Goal: Information Seeking & Learning: Learn about a topic

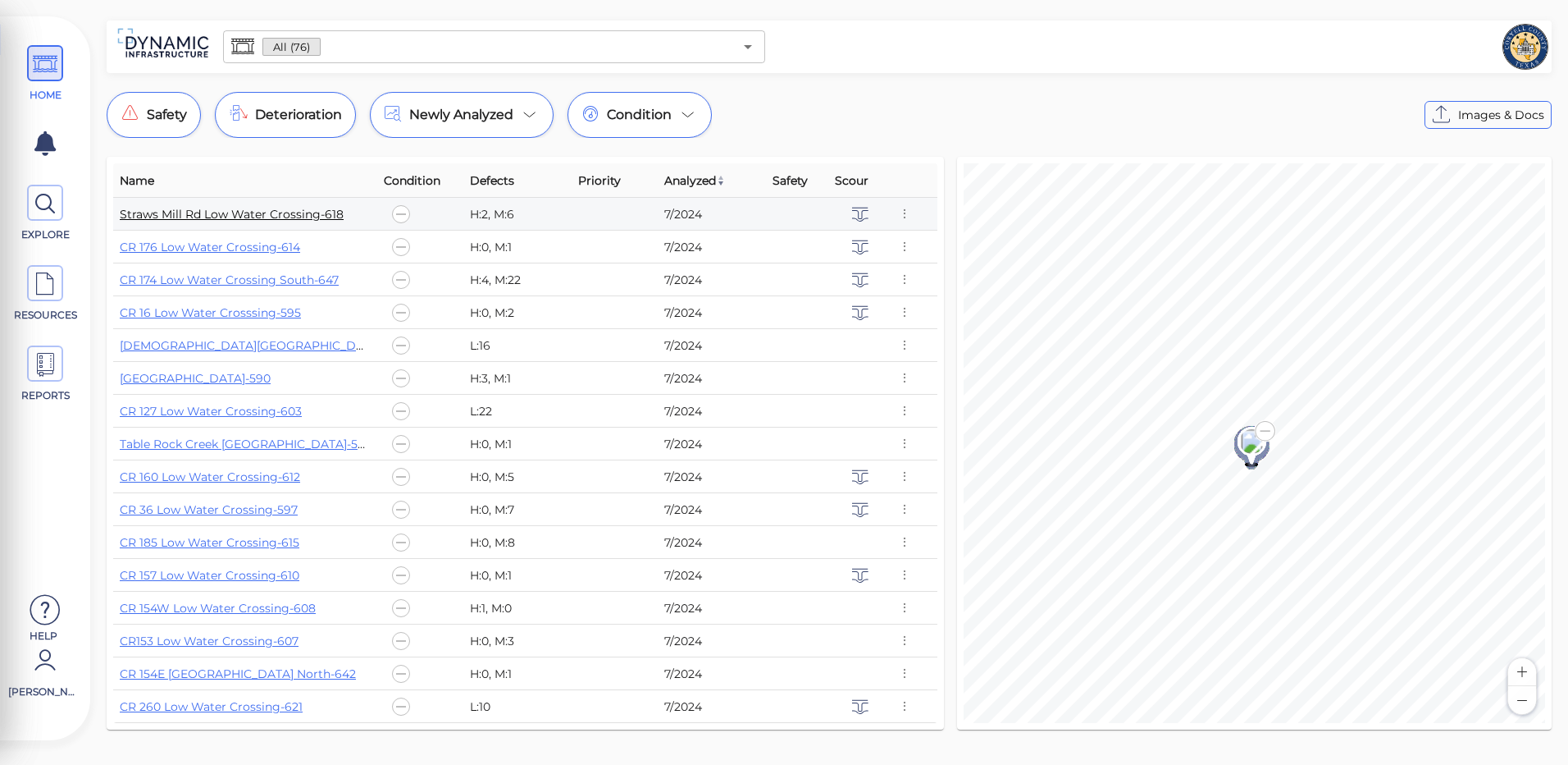
click at [324, 220] on link "Straws Mill Rd Low Water Crossing-618" at bounding box center [231, 214] width 224 height 14
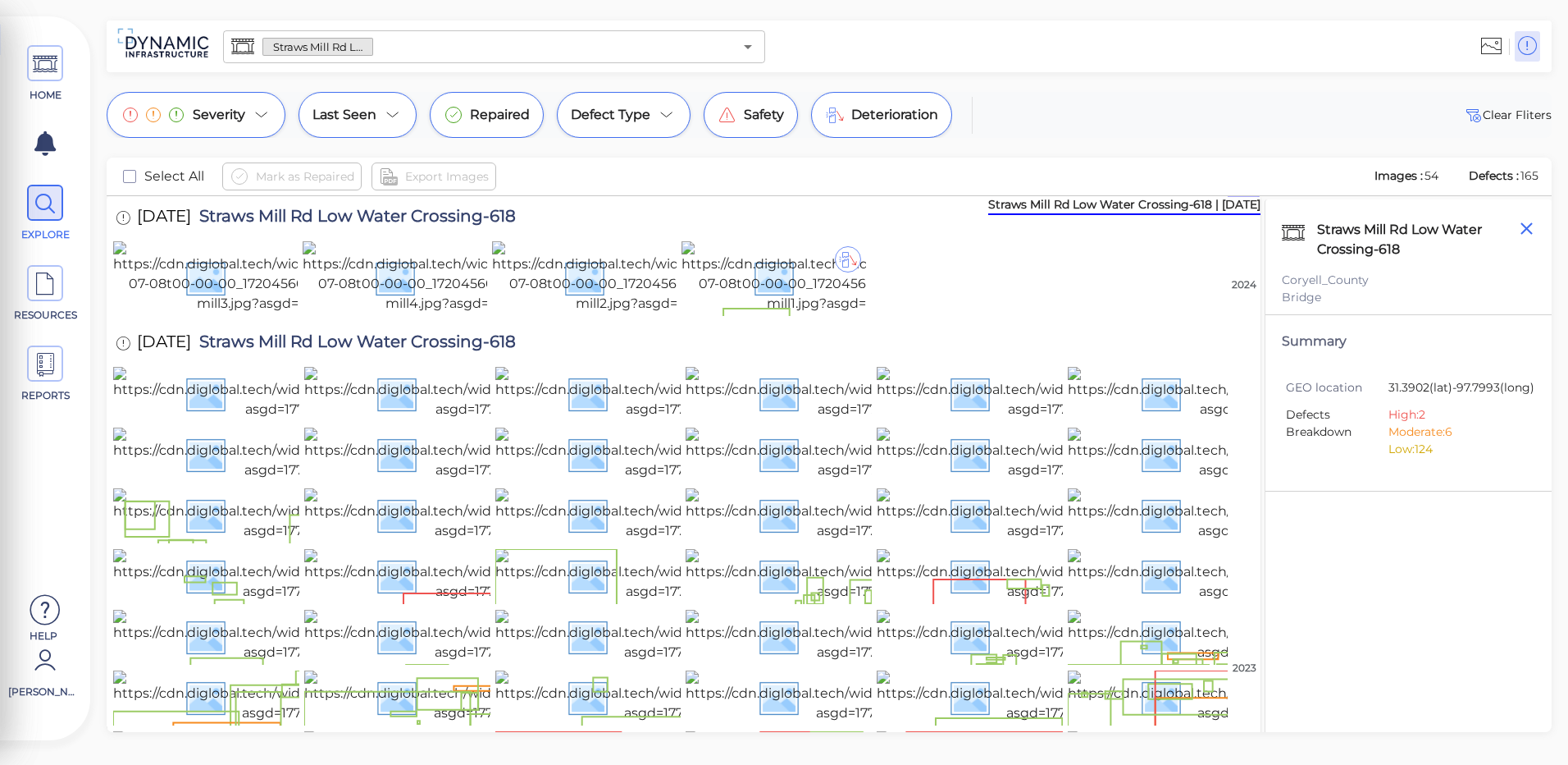
click at [1531, 222] on icon "button" at bounding box center [1527, 229] width 21 height 21
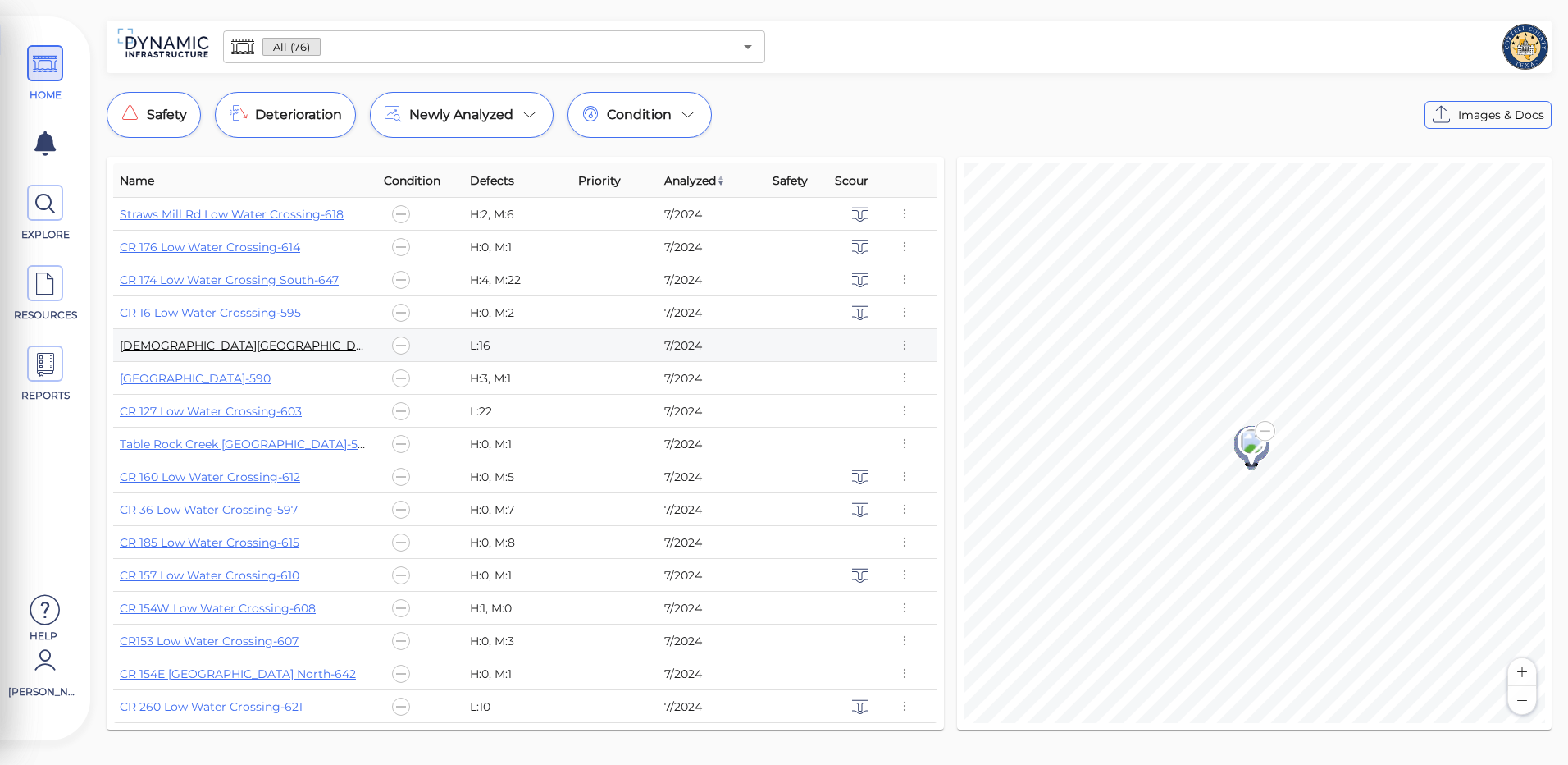
click at [177, 345] on link "[DEMOGRAPHIC_DATA][GEOGRAPHIC_DATA] Low Water-591" at bounding box center [294, 346] width 350 height 14
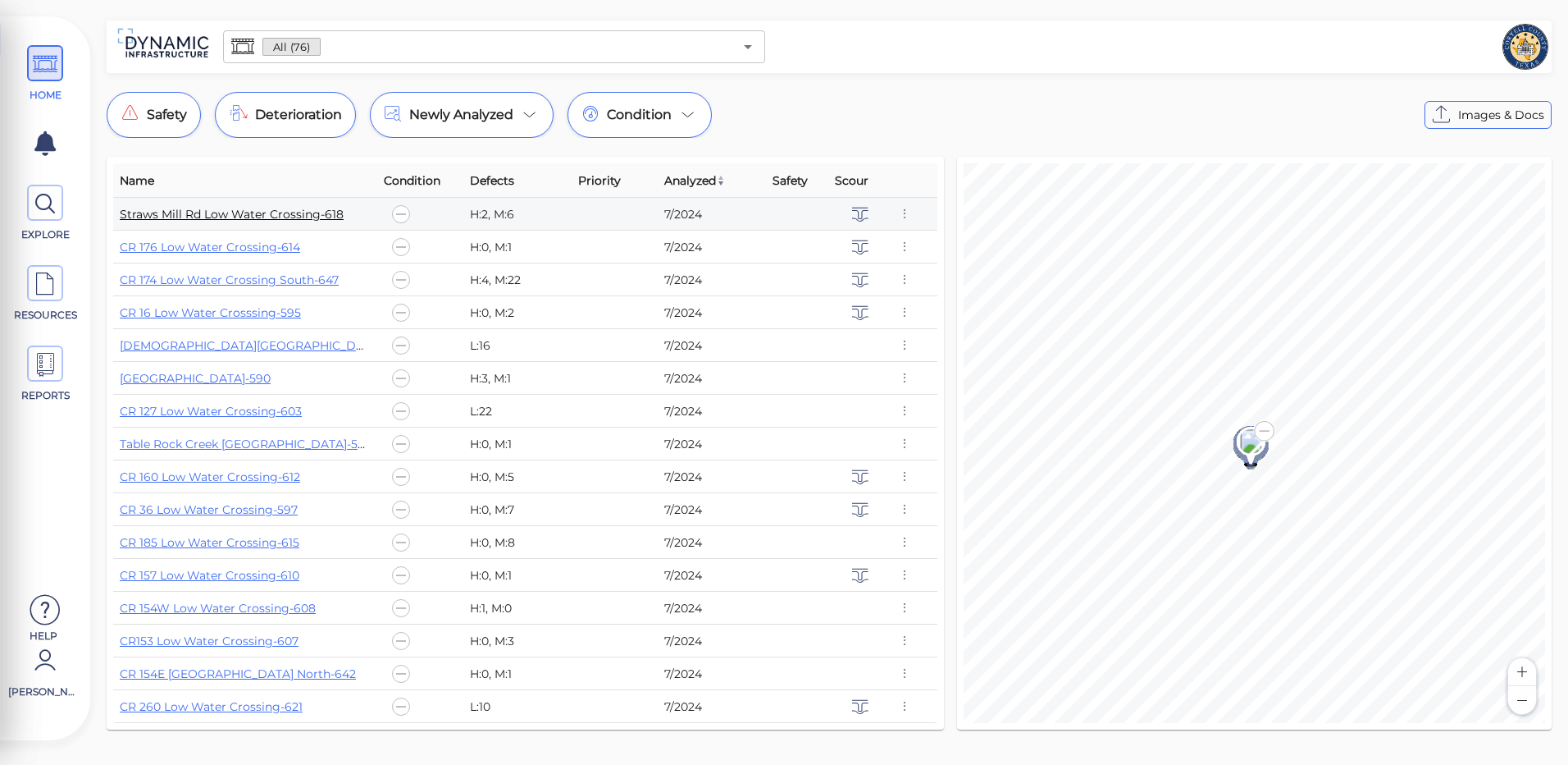
click at [332, 212] on link "Straws Mill Rd Low Water Crossing-618" at bounding box center [231, 214] width 224 height 14
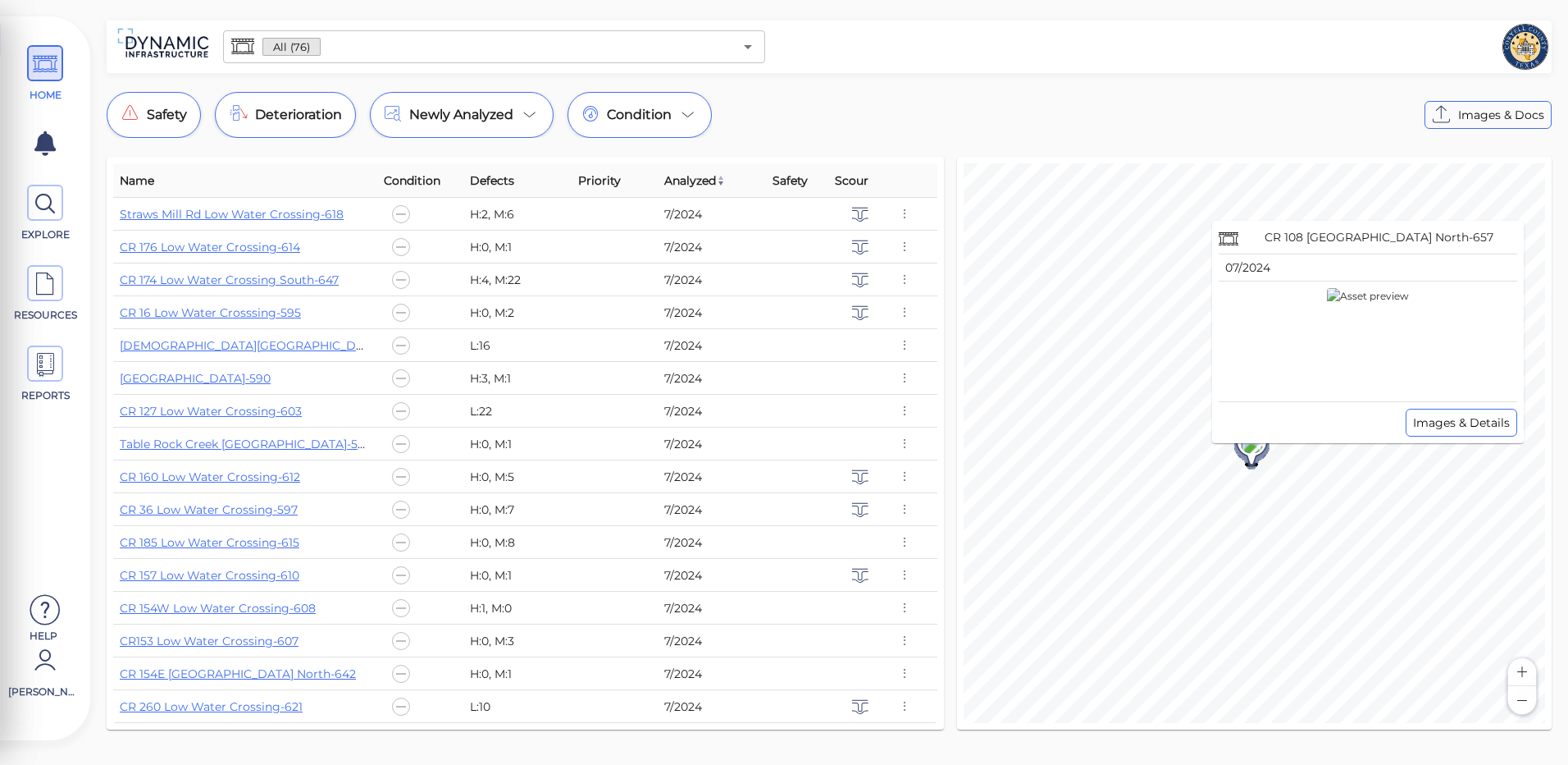
click at [1257, 454] on icon at bounding box center [1252, 445] width 29 height 37
click at [1249, 445] on image at bounding box center [1252, 441] width 43 height 24
click at [1327, 382] on img at bounding box center [1367, 341] width 82 height 107
click at [1459, 423] on span "Images & Details" at bounding box center [1462, 423] width 97 height 20
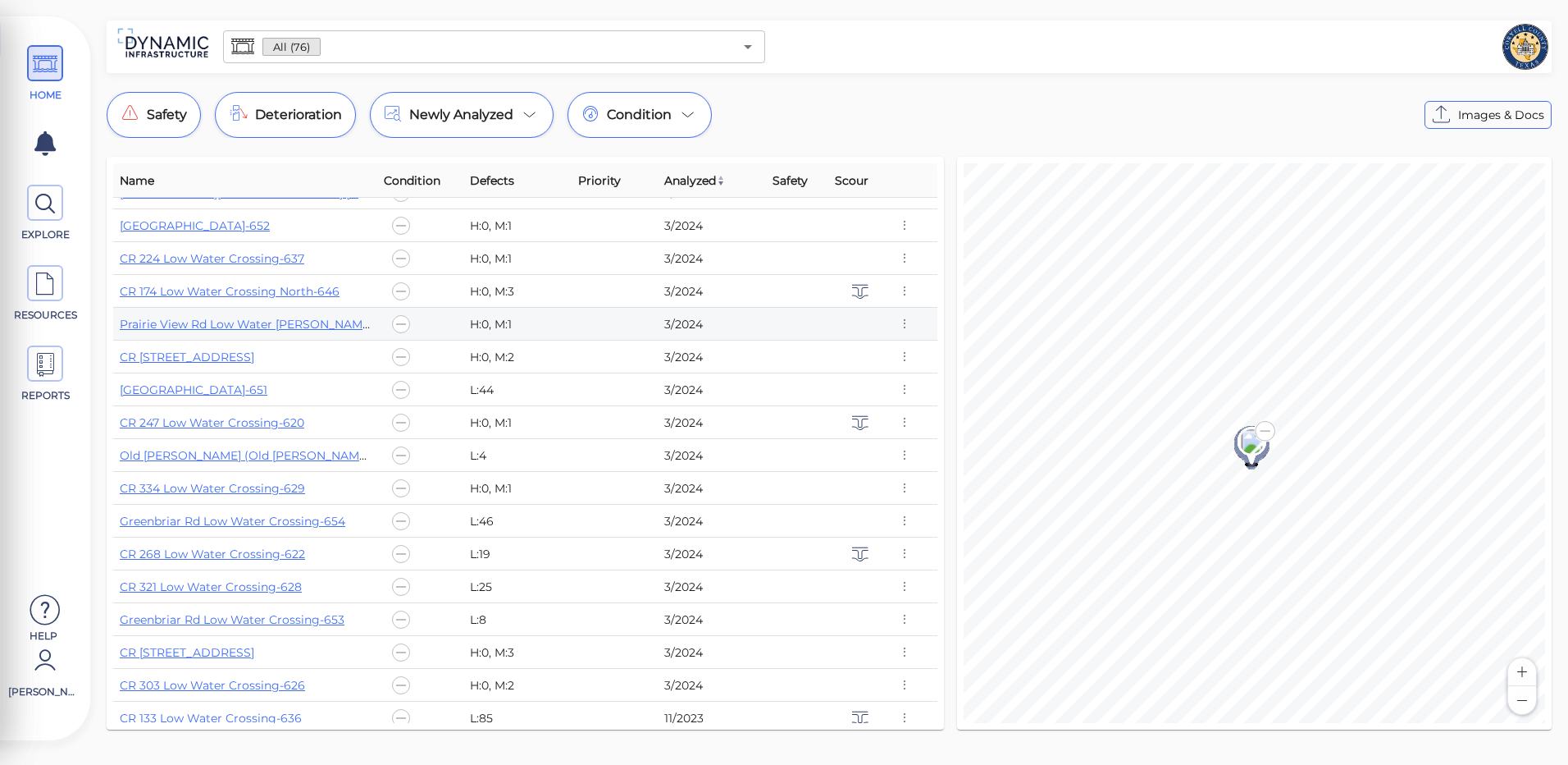
scroll to position [1969, 0]
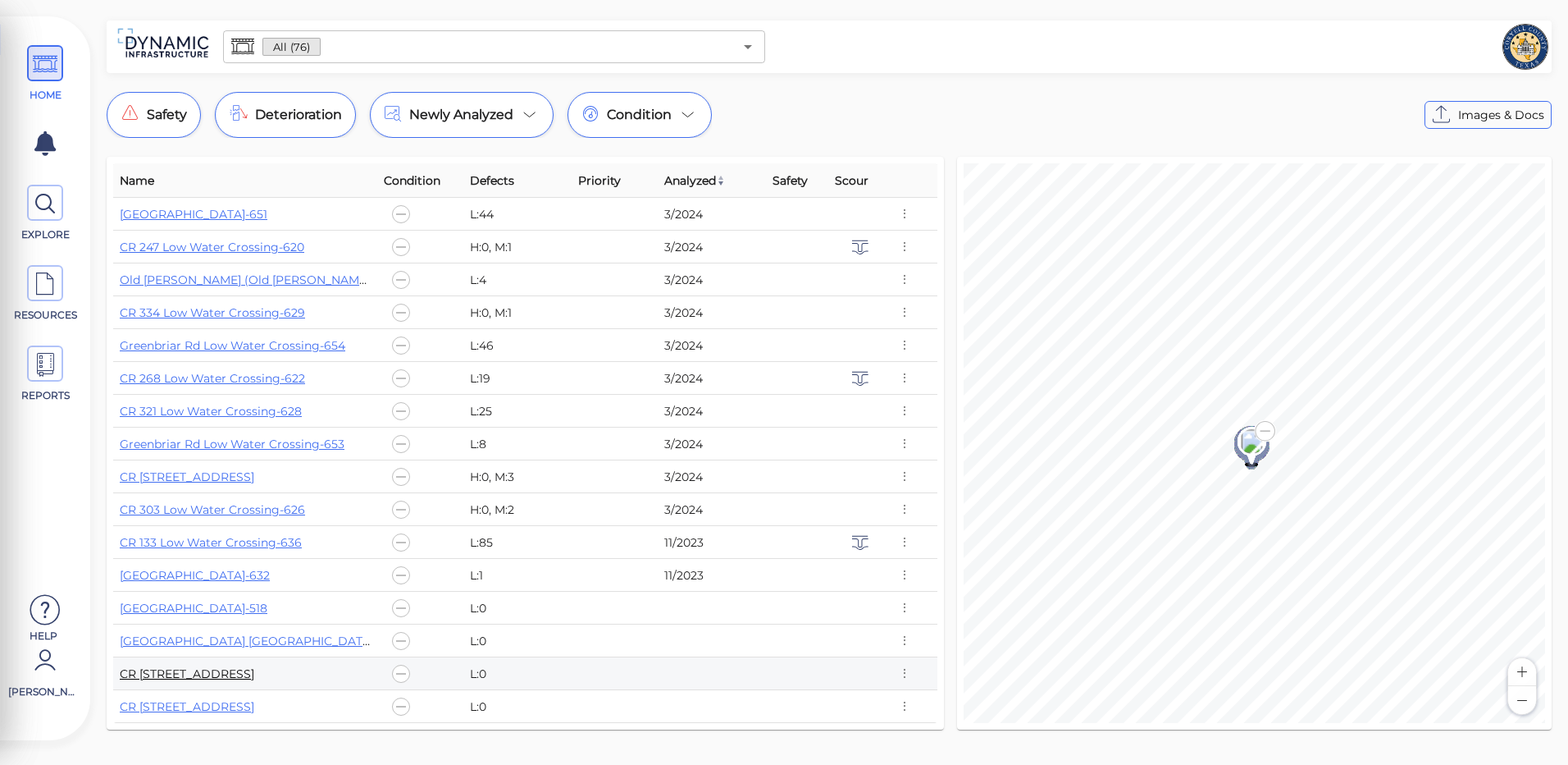
click at [255, 678] on link "CR [STREET_ADDRESS]" at bounding box center [187, 673] width 135 height 14
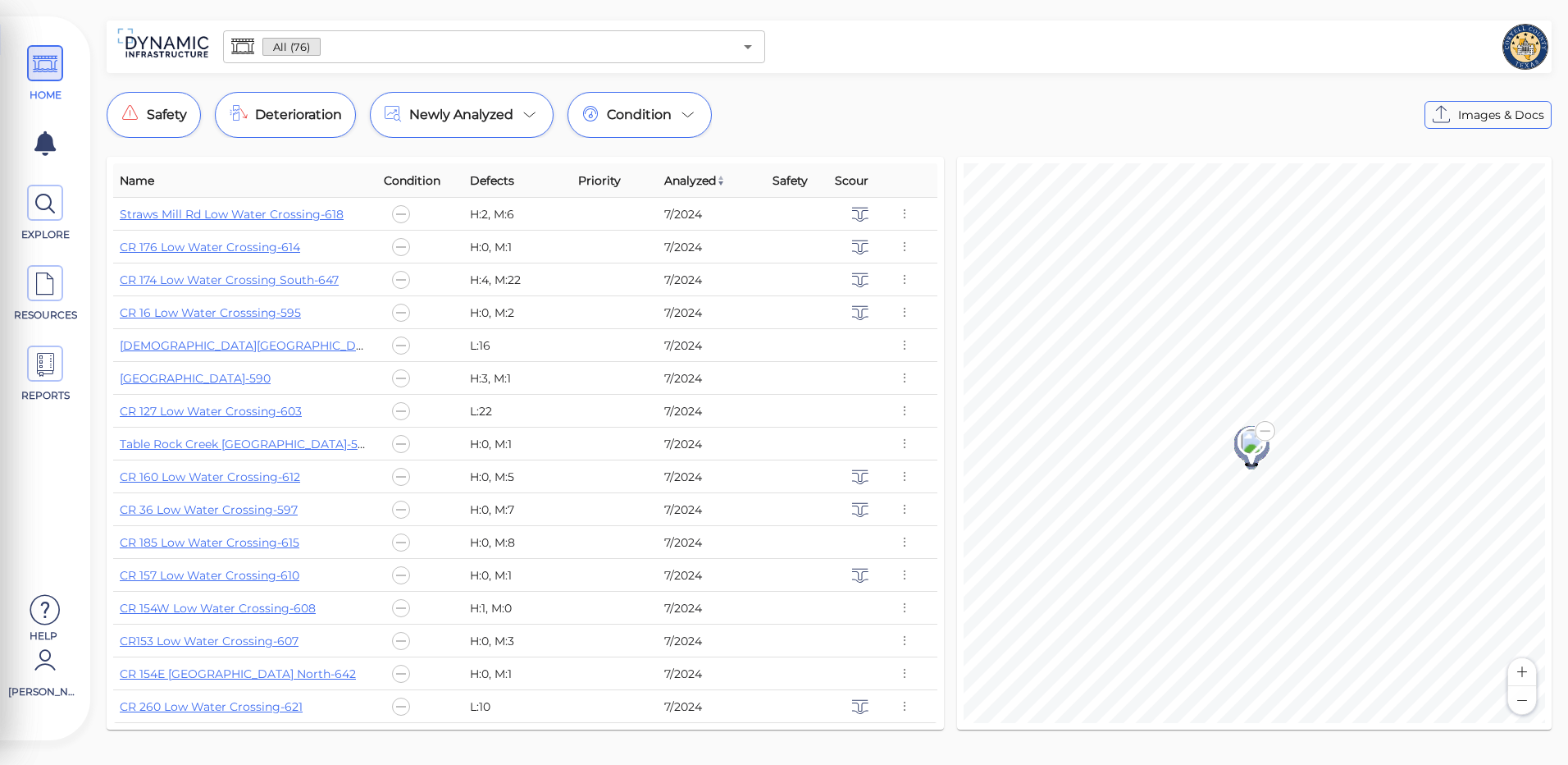
click at [1522, 669] on button "Zoom in" at bounding box center [1522, 671] width 28 height 28
click at [1521, 700] on button "Zoom out" at bounding box center [1522, 699] width 28 height 28
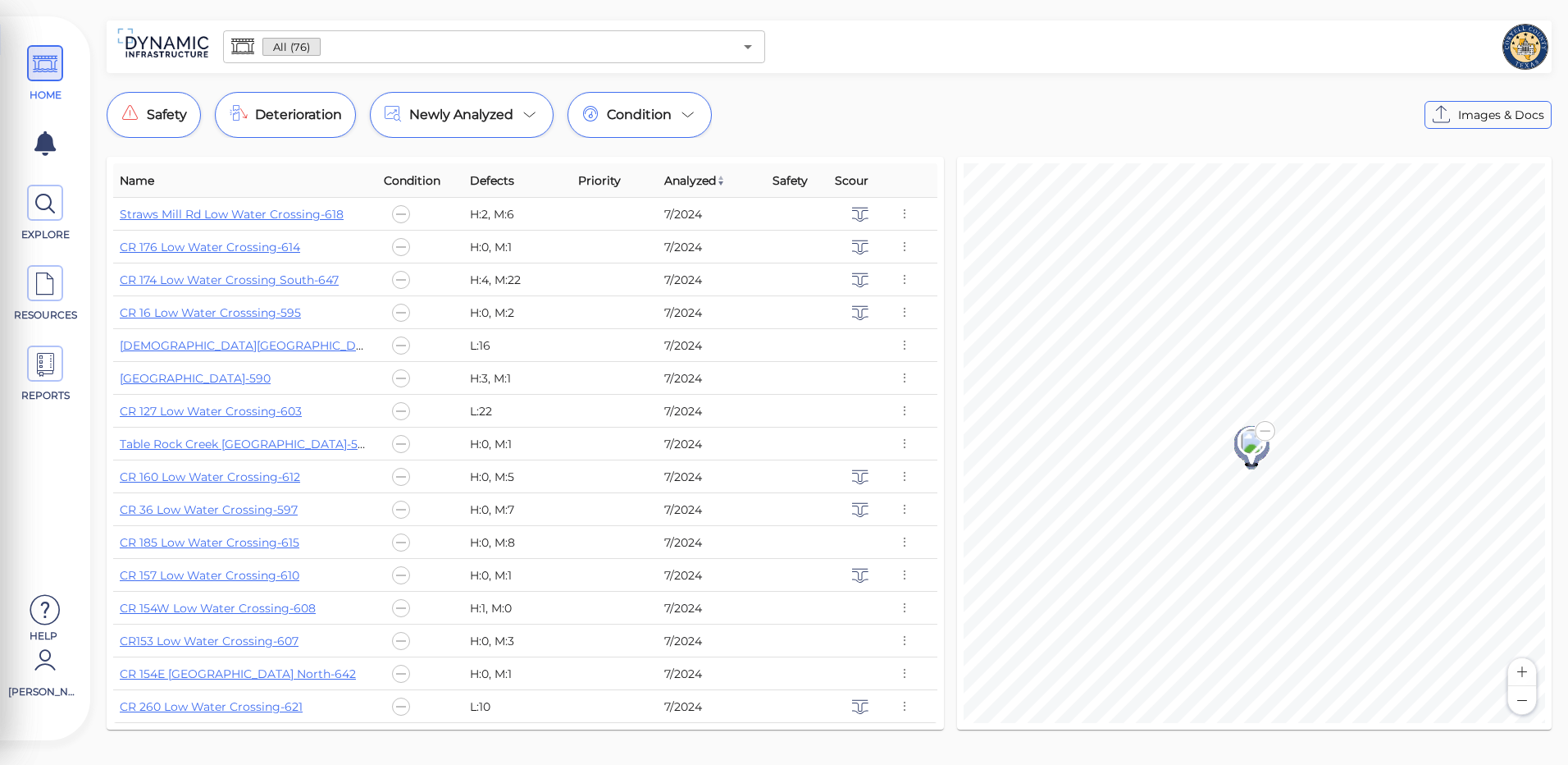
click at [1521, 700] on button "Zoom out" at bounding box center [1522, 699] width 28 height 28
click at [1263, 438] on div "CR 108 [GEOGRAPHIC_DATA] North-657 07/2024 Images & Details" at bounding box center [1368, 331] width 312 height 222
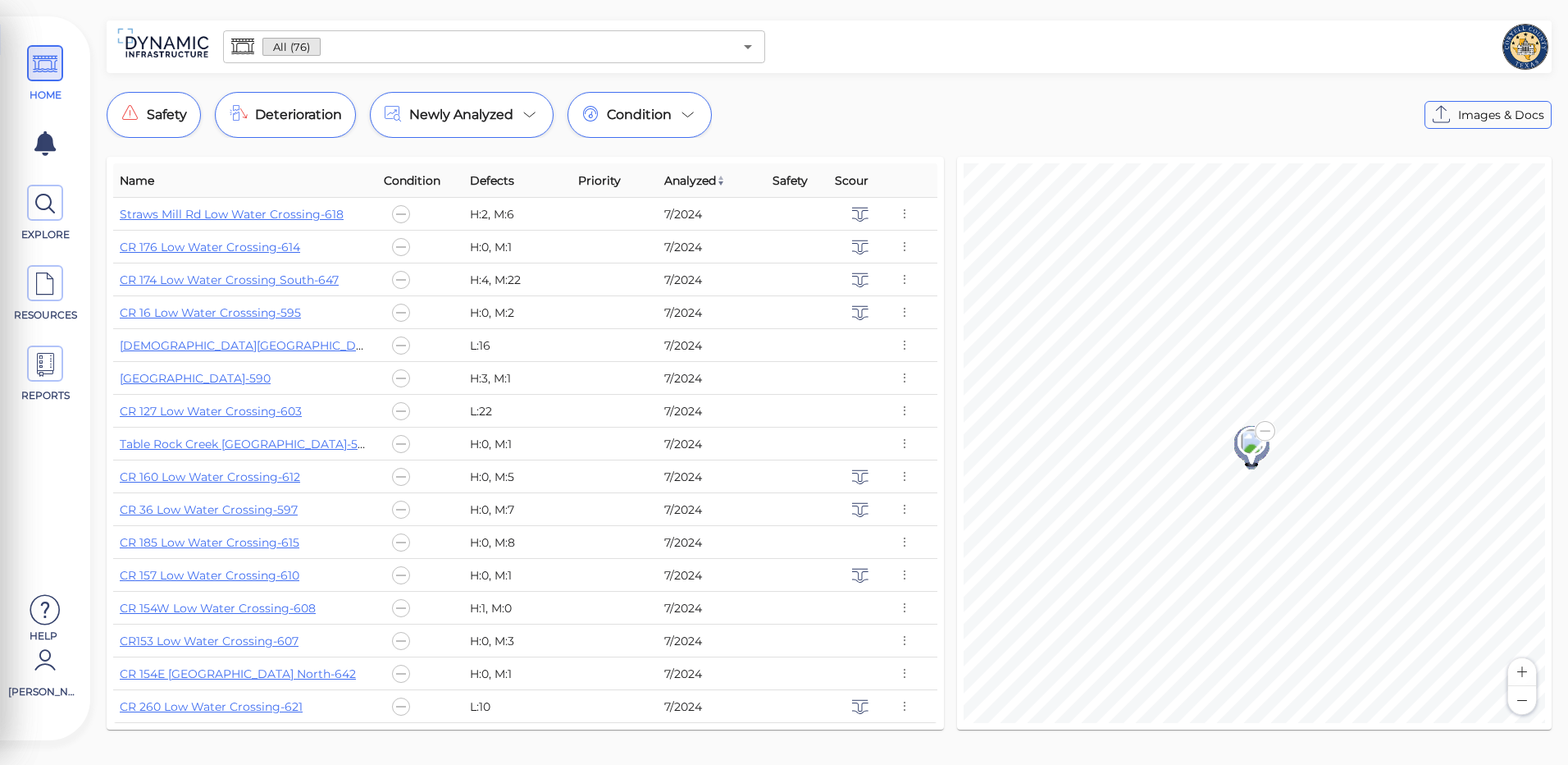
click at [1526, 703] on button "Zoom out" at bounding box center [1522, 699] width 28 height 28
click at [1522, 670] on button "Zoom in" at bounding box center [1522, 671] width 28 height 28
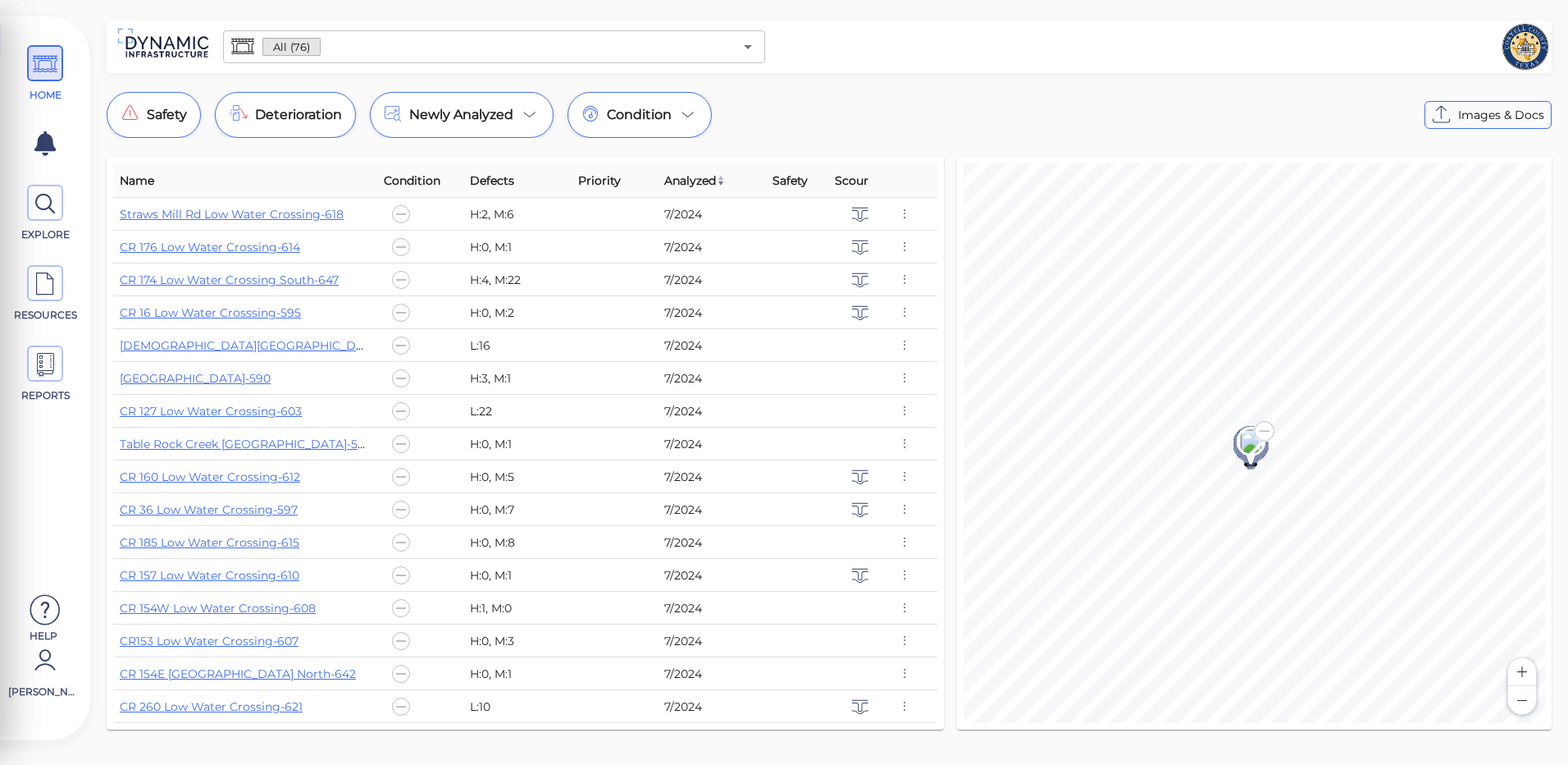
click at [1522, 670] on button "Zoom in" at bounding box center [1522, 671] width 28 height 28
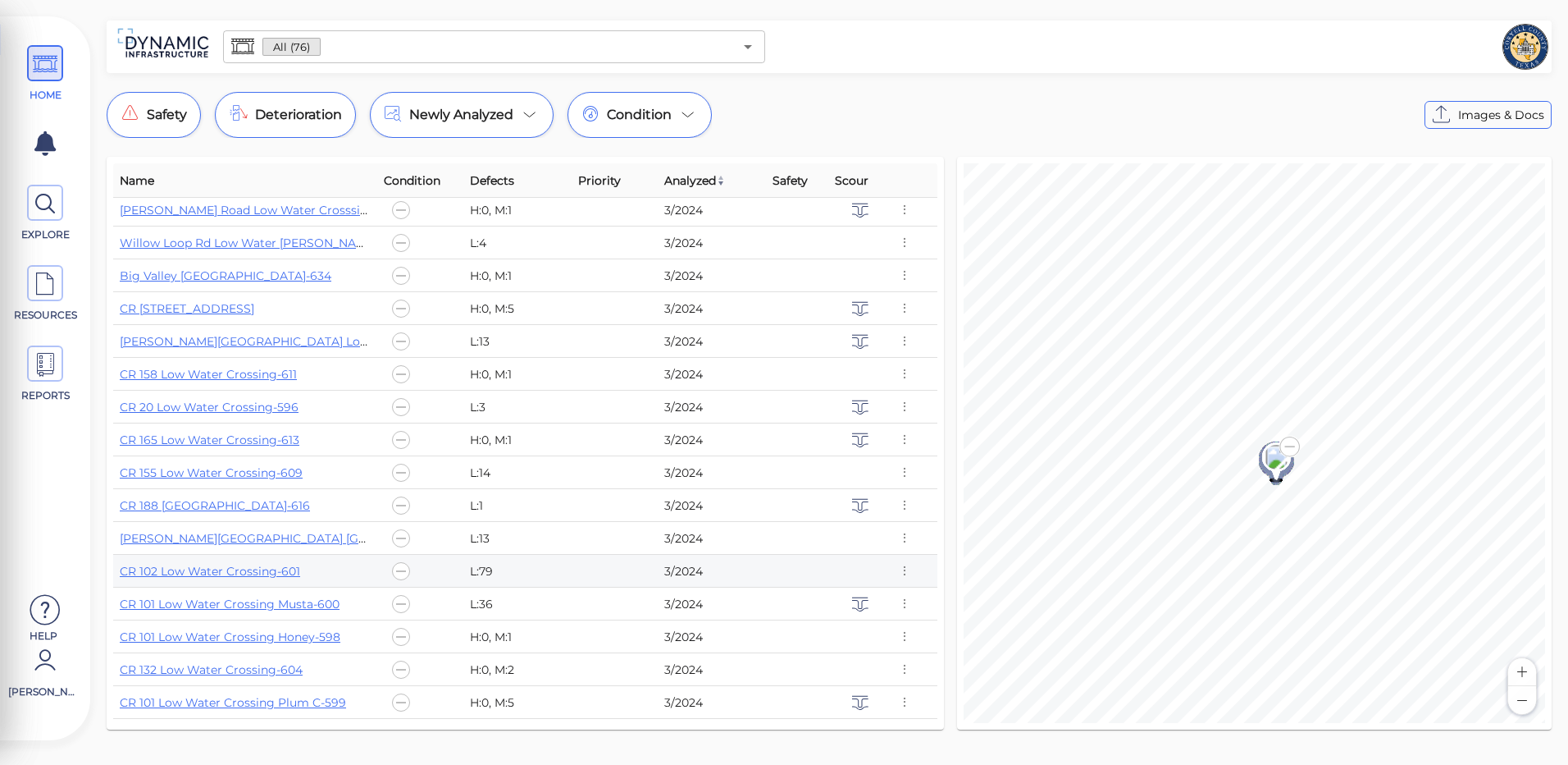
scroll to position [1149, 0]
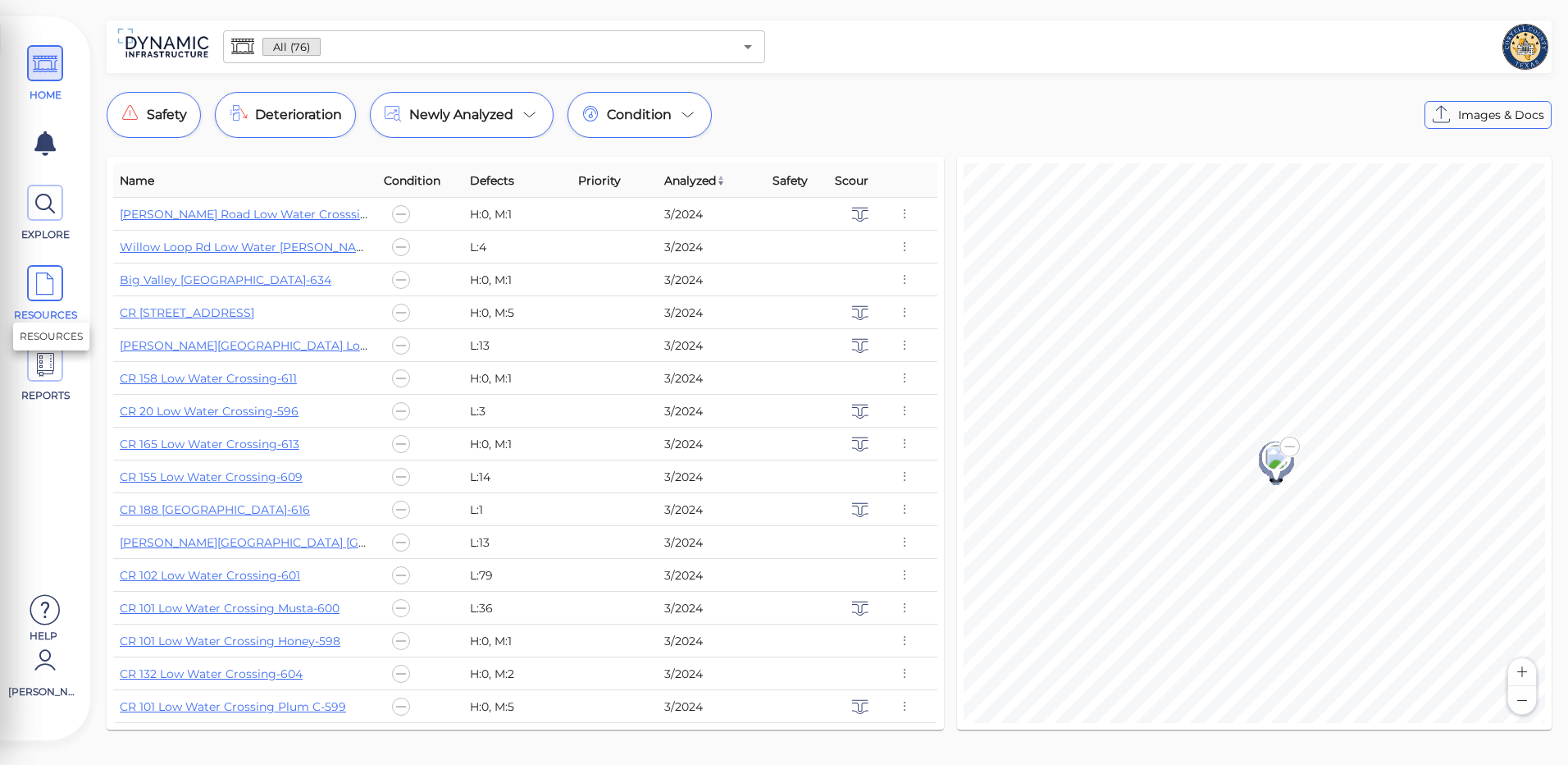
click at [51, 297] on icon at bounding box center [44, 284] width 24 height 37
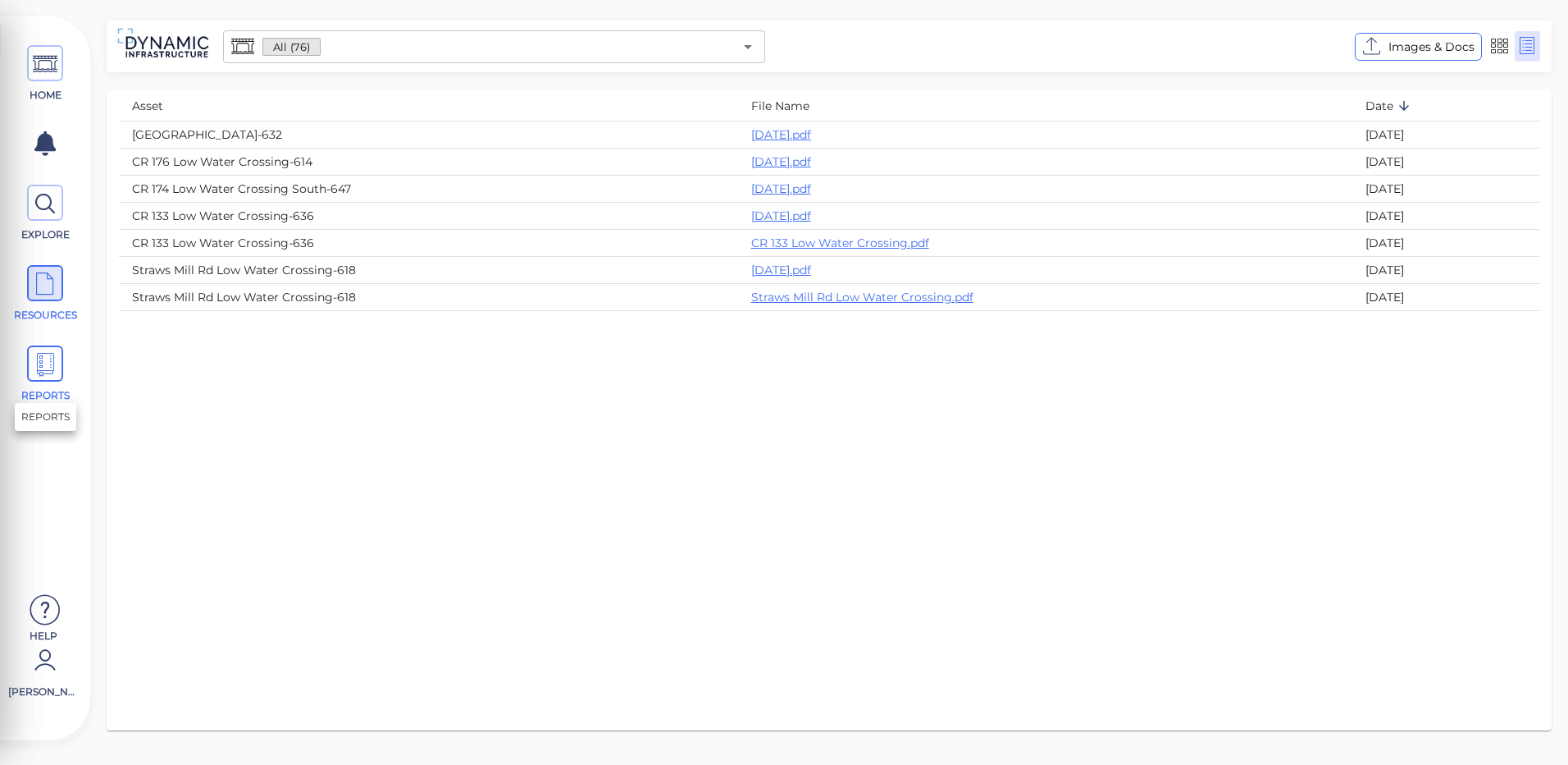
click at [32, 363] on span at bounding box center [45, 364] width 36 height 36
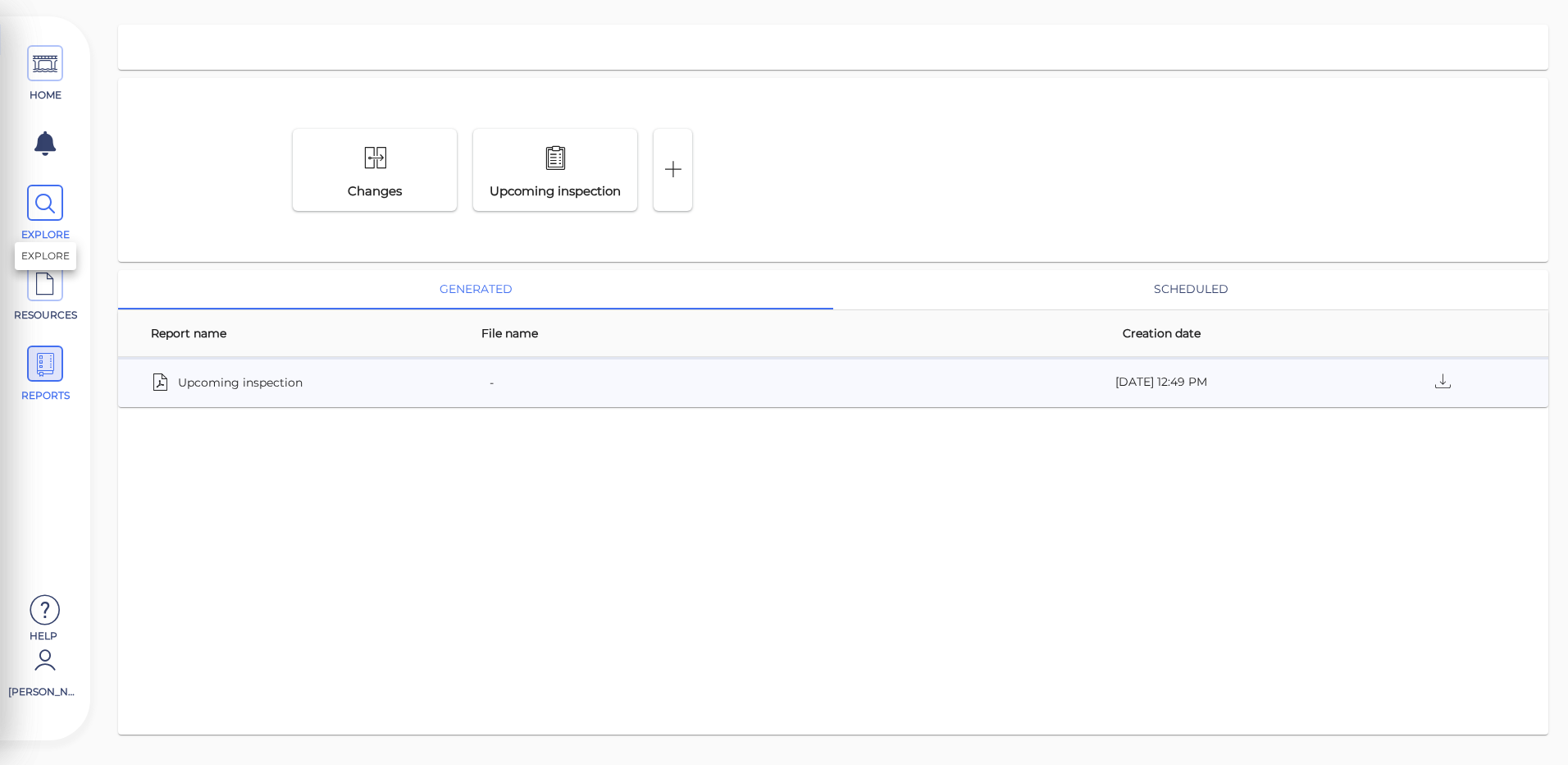
click at [39, 200] on icon at bounding box center [44, 203] width 24 height 37
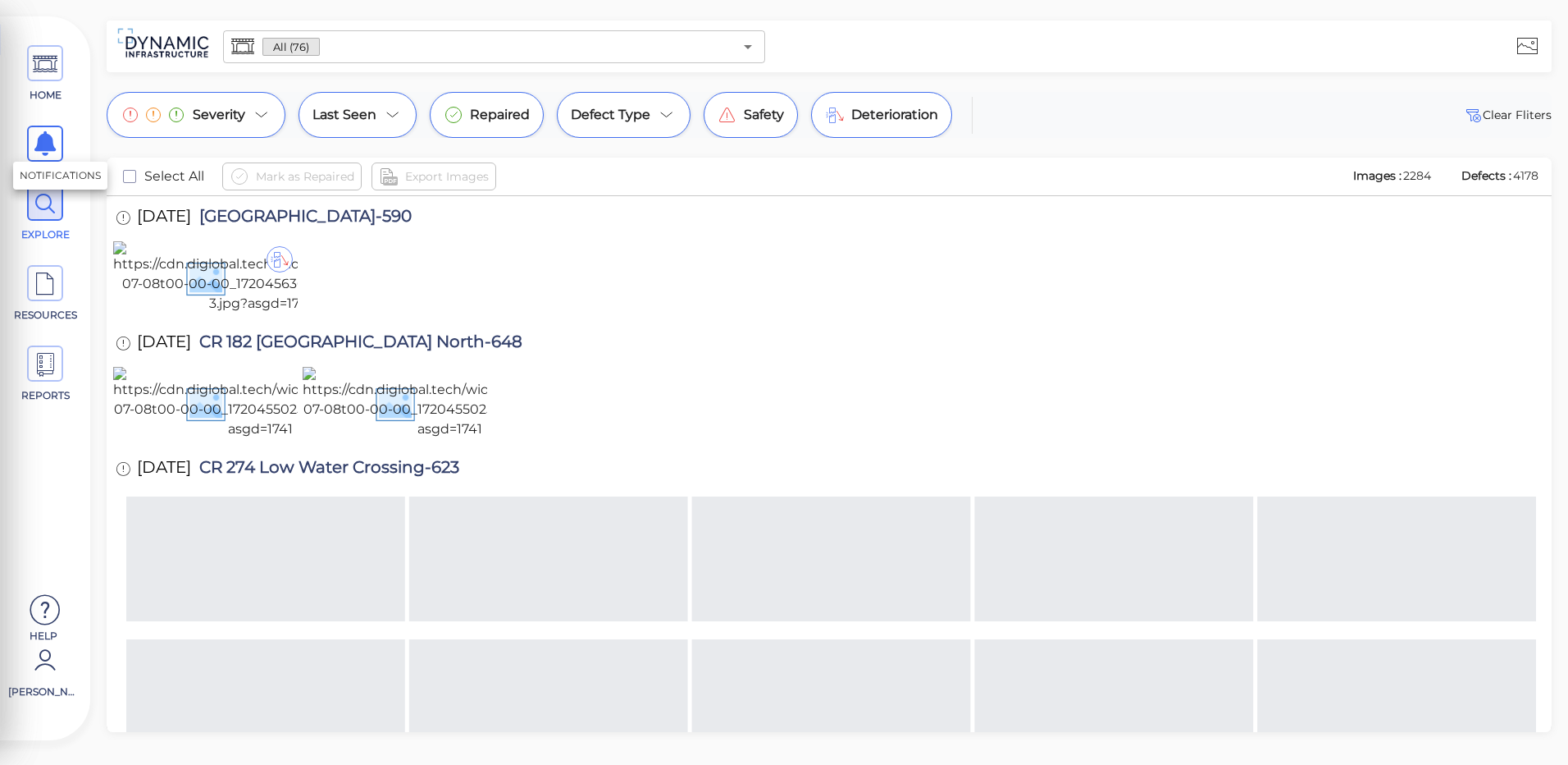
click at [47, 142] on icon at bounding box center [45, 143] width 22 height 24
click at [46, 688] on span "[PERSON_NAME]" at bounding box center [43, 691] width 70 height 14
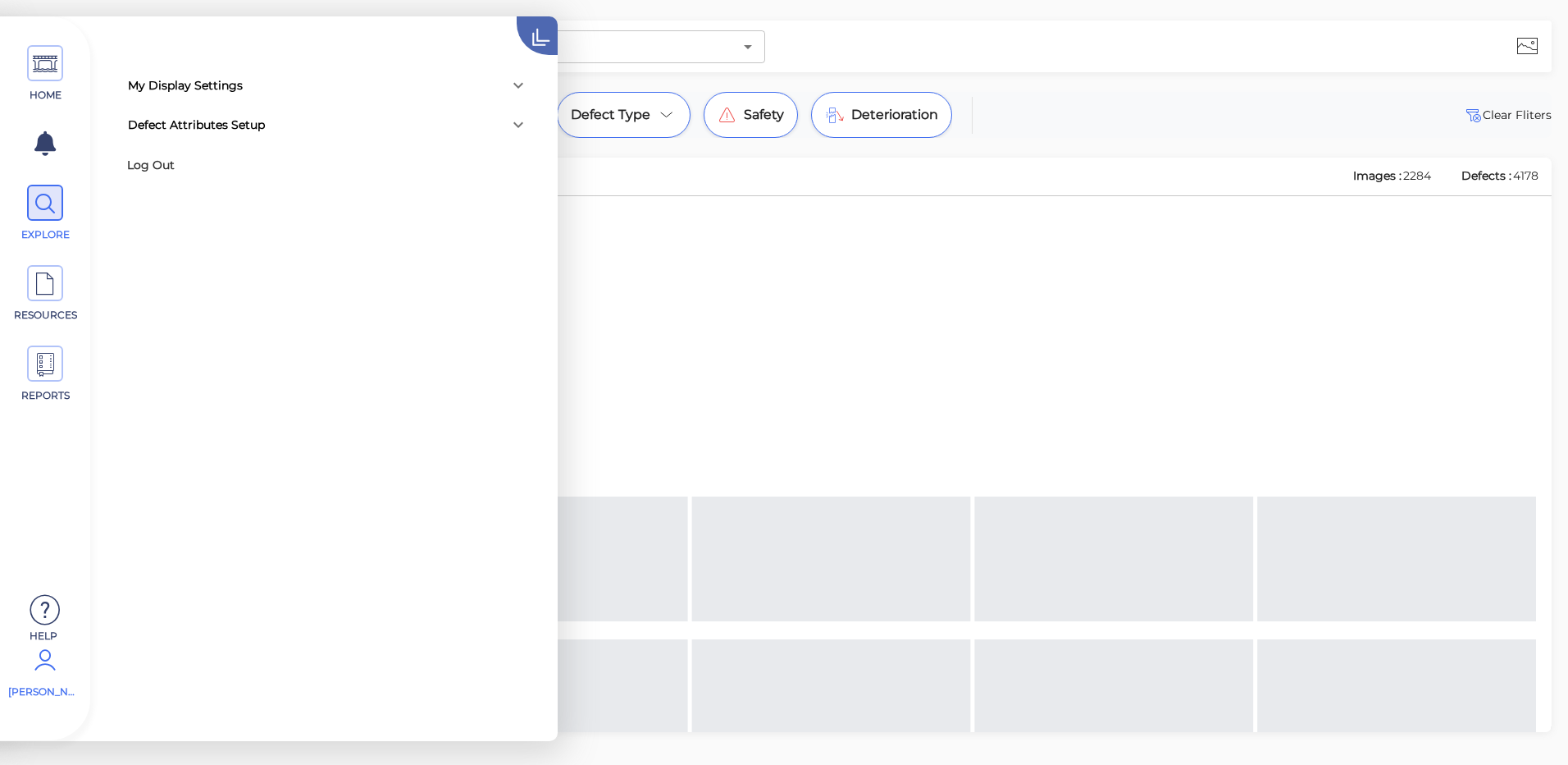
click at [535, 32] on icon at bounding box center [558, 20] width 83 height 83
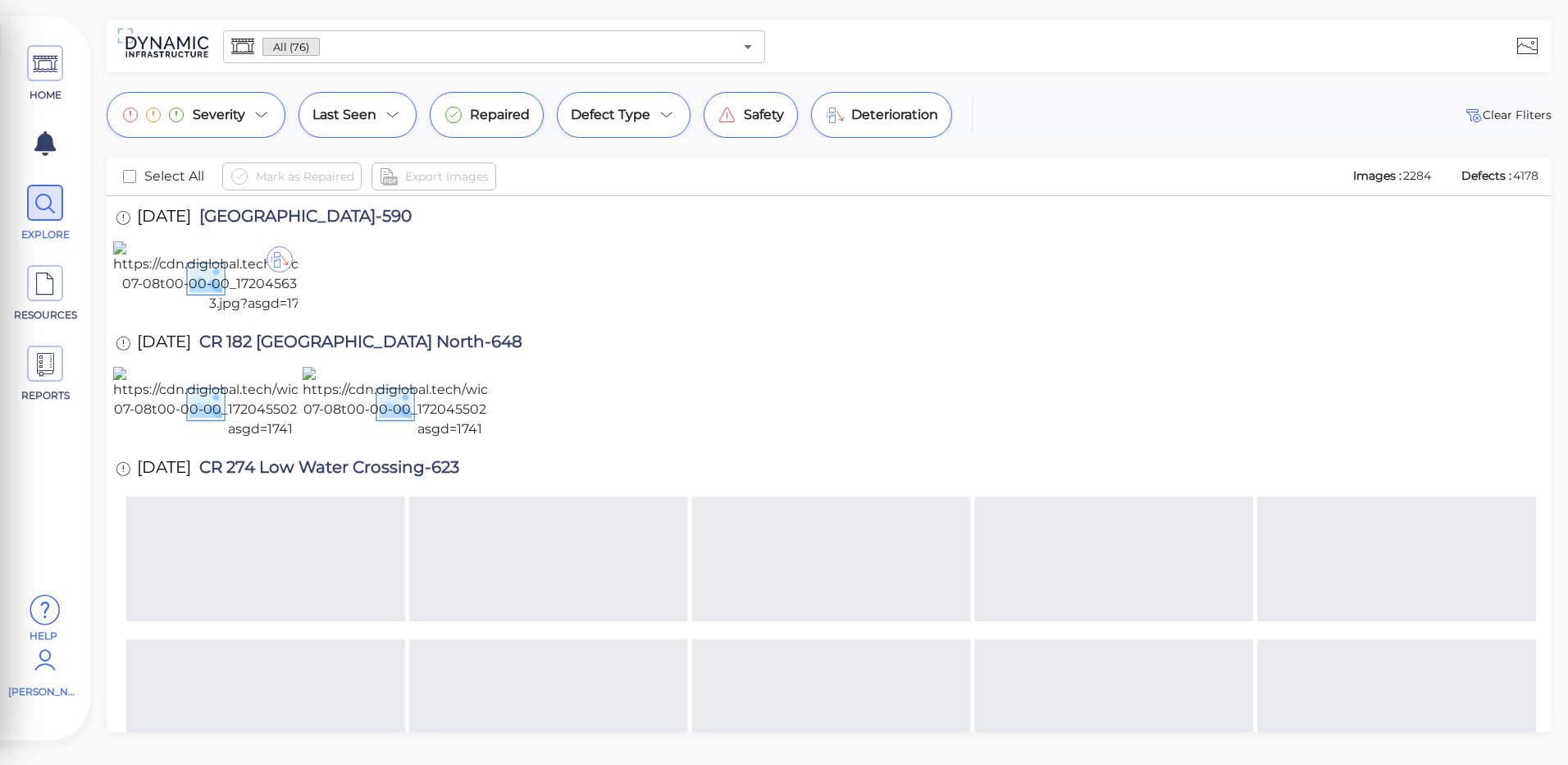
click at [50, 610] on icon at bounding box center [45, 610] width 32 height 50
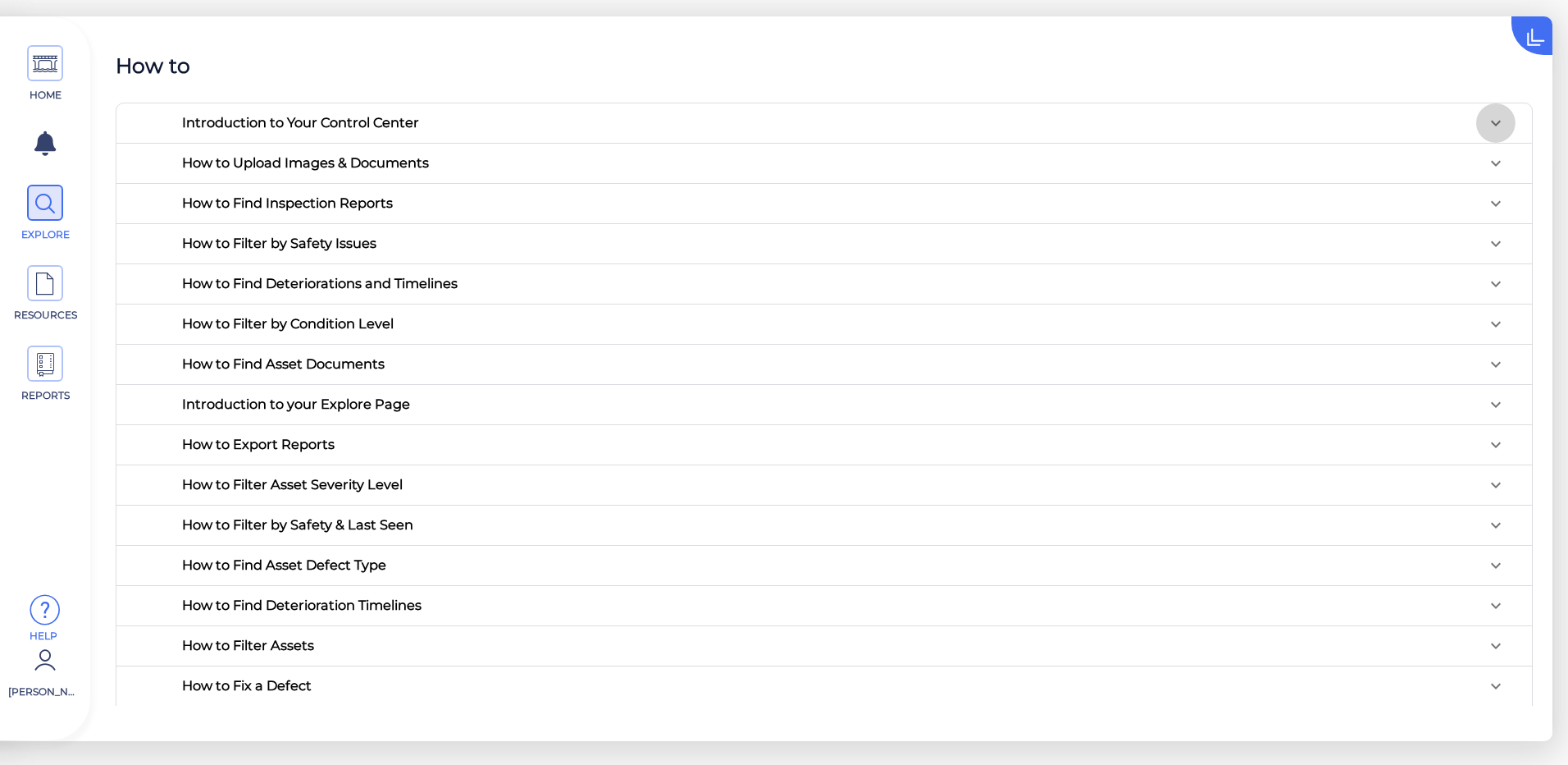
click at [1486, 117] on icon at bounding box center [1496, 123] width 20 height 20
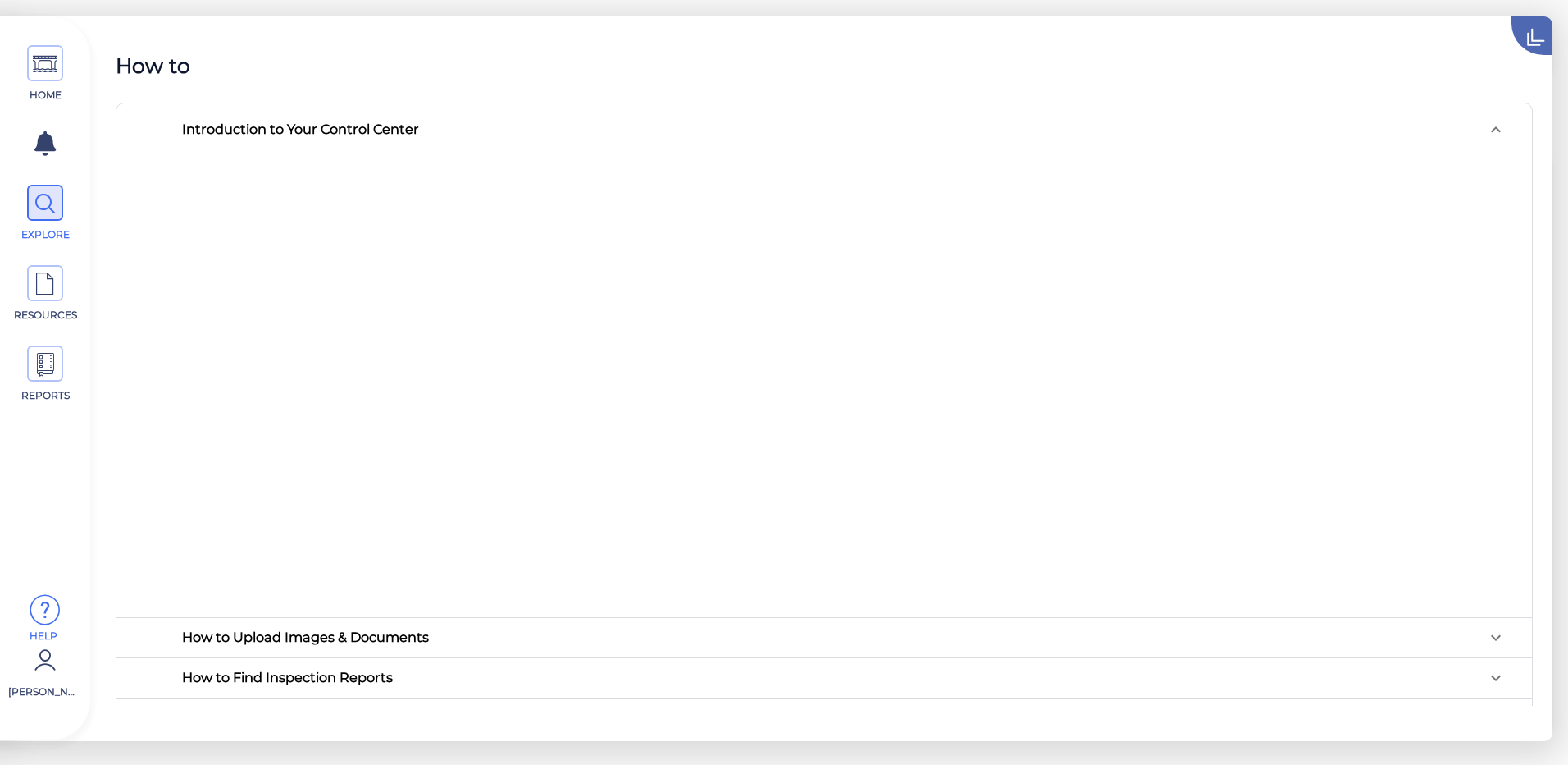
click at [1534, 50] on icon at bounding box center [1554, 20] width 83 height 83
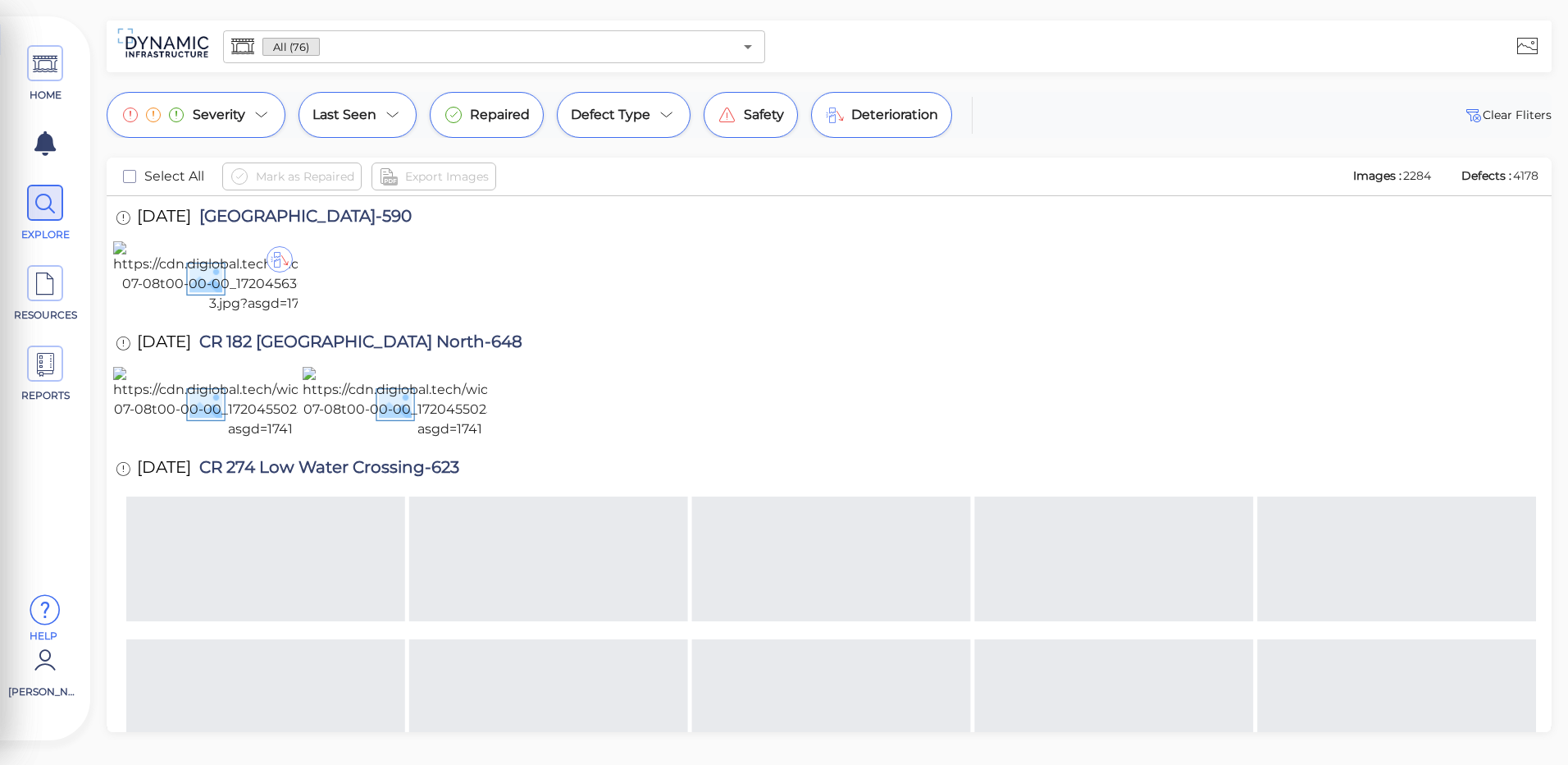
click at [1169, 442] on div at bounding box center [829, 404] width 1432 height 75
drag, startPoint x: 1127, startPoint y: 675, endPoint x: 1414, endPoint y: 574, distance: 304.3
click at [1414, 442] on div at bounding box center [829, 404] width 1432 height 75
click at [1308, 442] on div at bounding box center [829, 404] width 1432 height 75
click at [40, 608] on icon at bounding box center [45, 610] width 32 height 50
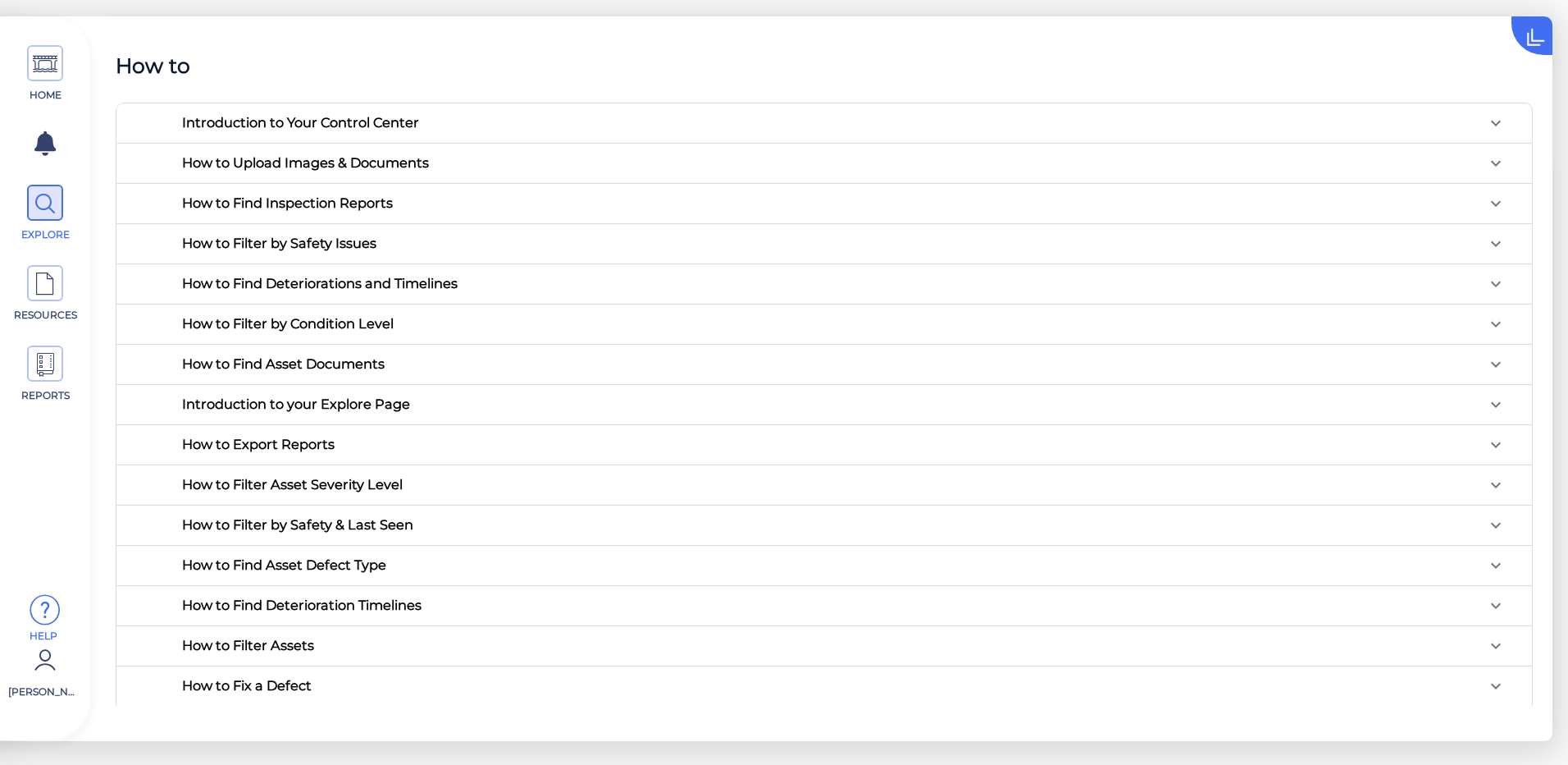
click at [441, 123] on div "Introduction to Your Control Center" at bounding box center [829, 122] width 1295 height 14
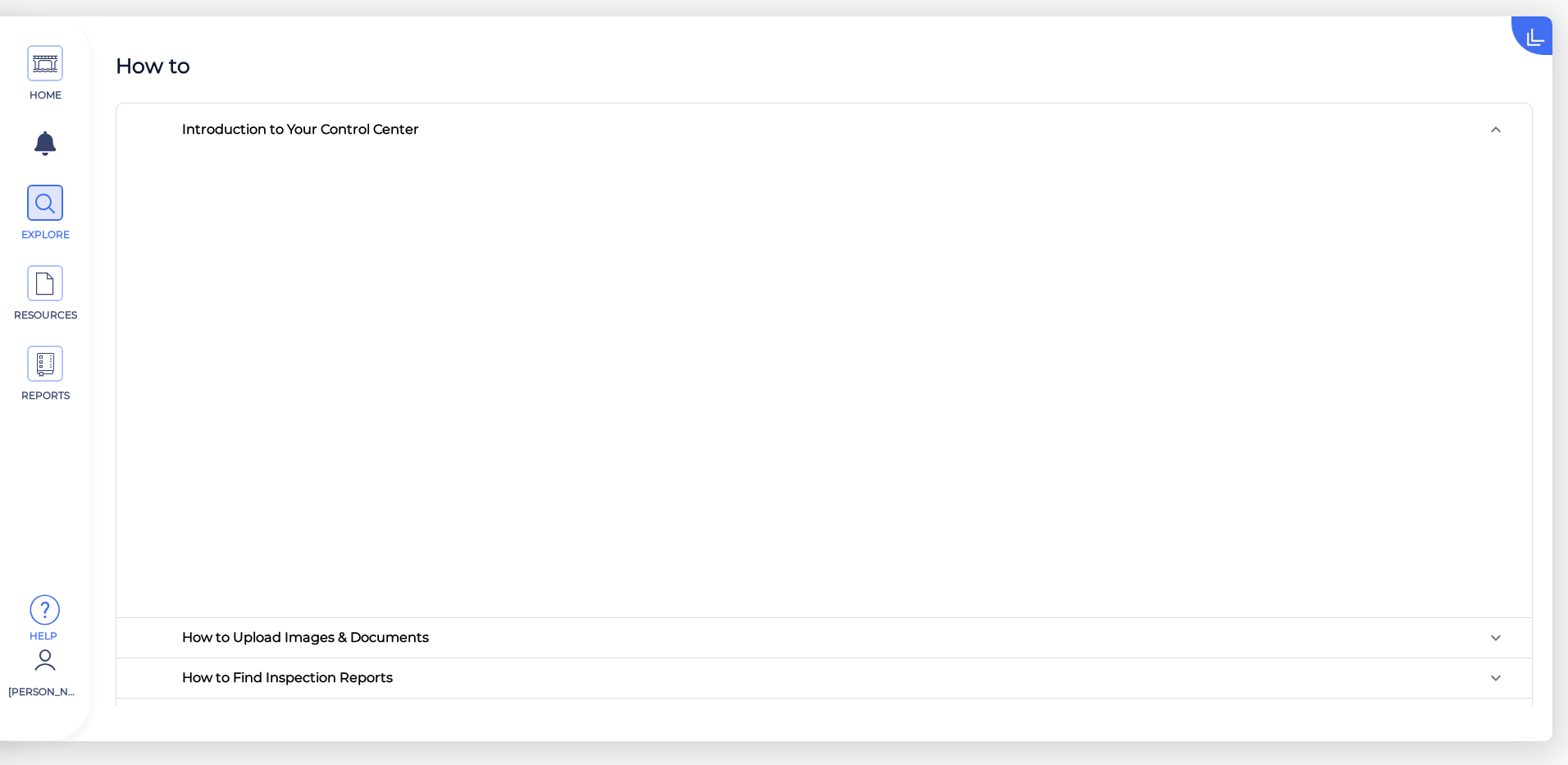
click at [1533, 30] on icon at bounding box center [1554, 20] width 83 height 83
